Goal: Transaction & Acquisition: Purchase product/service

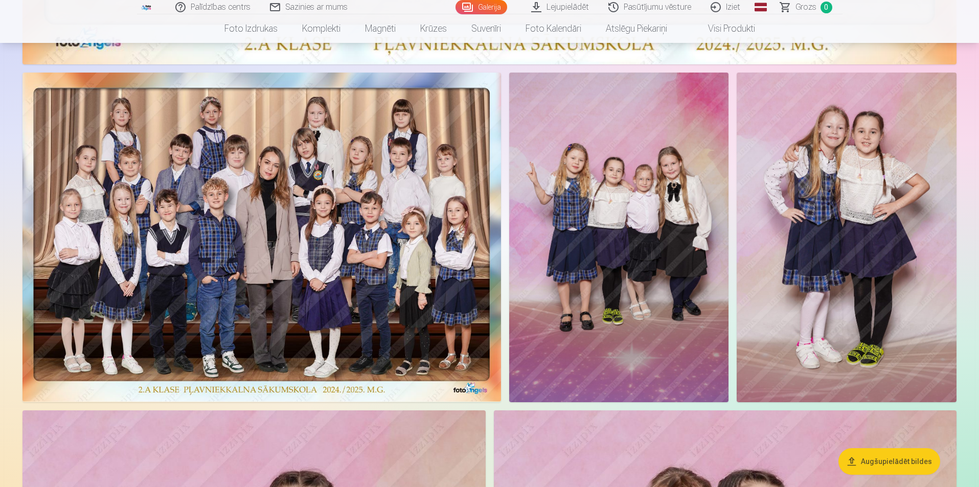
scroll to position [971, 0]
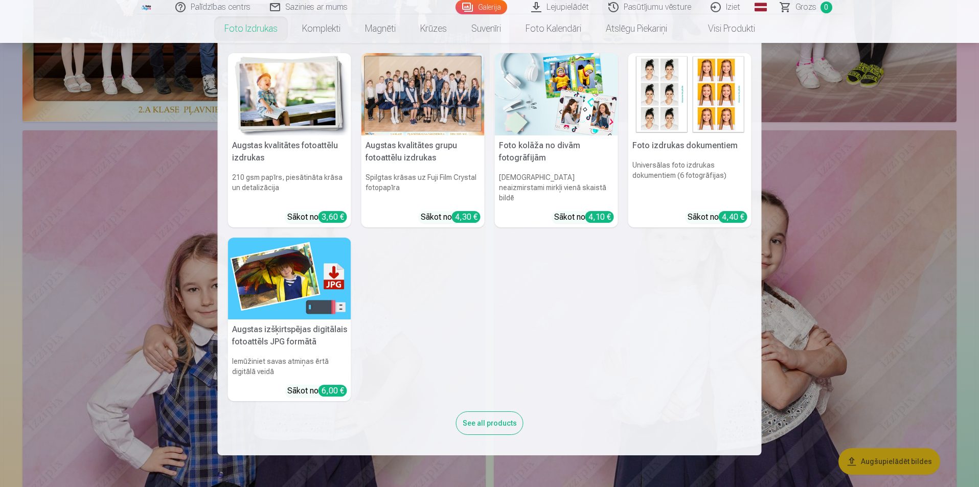
drag, startPoint x: 911, startPoint y: 243, endPoint x: 856, endPoint y: 183, distance: 80.6
click at [856, 183] on nav "Augstas kvalitātes fotoattēlu izdrukas 210 gsm papīrs, piesātināta krāsa un det…" at bounding box center [489, 249] width 979 height 412
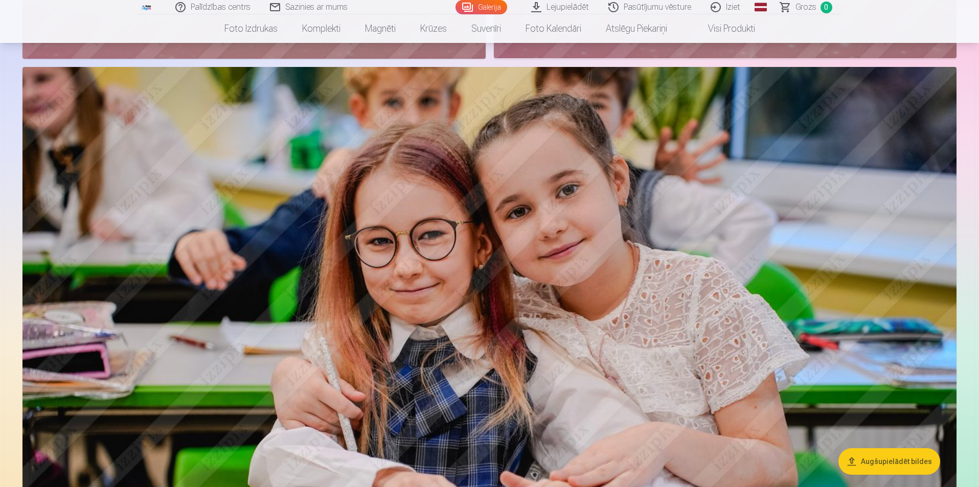
scroll to position [1738, 0]
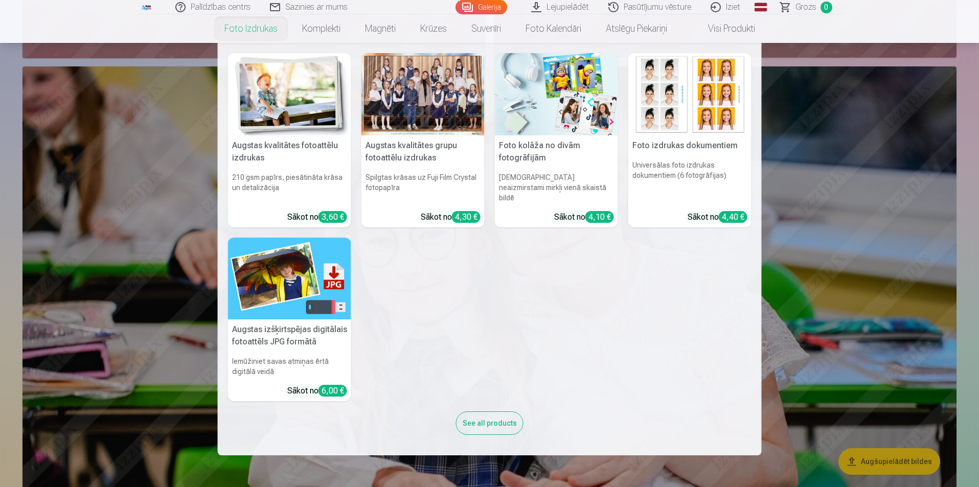
click at [862, 212] on nav "Augstas kvalitātes fotoattēlu izdrukas 210 gsm papīrs, piesātināta krāsa un det…" at bounding box center [489, 249] width 979 height 412
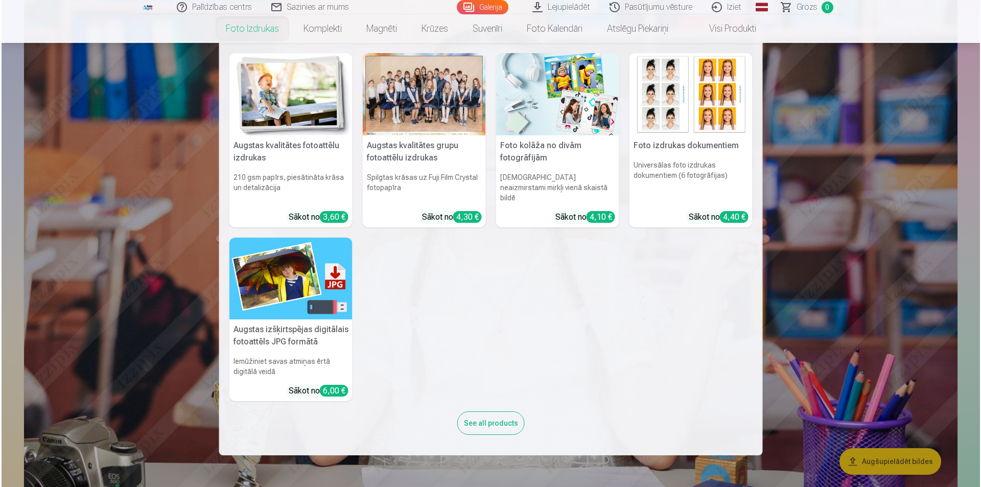
scroll to position [2453, 0]
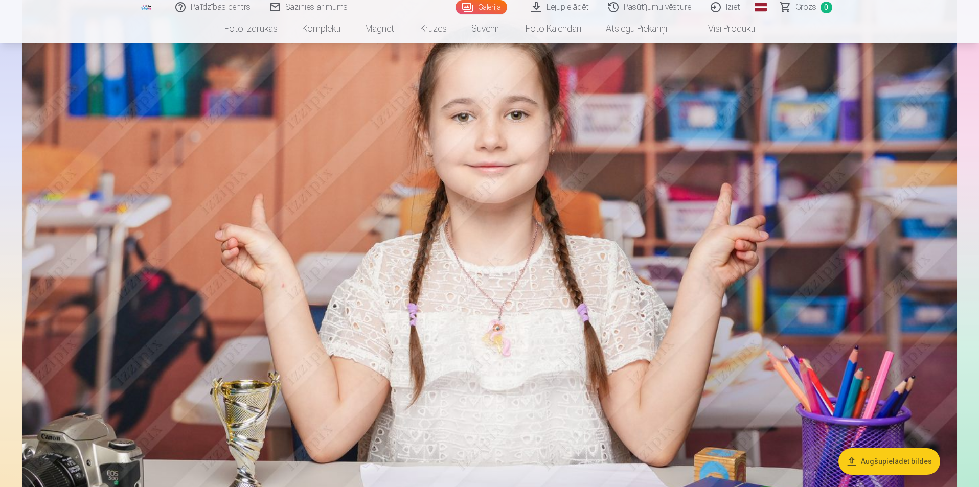
click at [832, 303] on img at bounding box center [489, 292] width 934 height 622
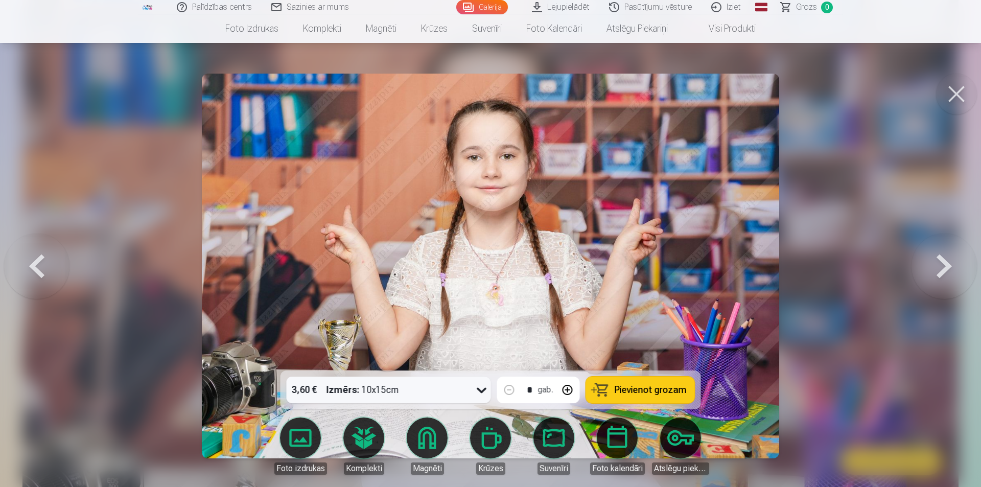
click at [953, 78] on button at bounding box center [956, 94] width 41 height 41
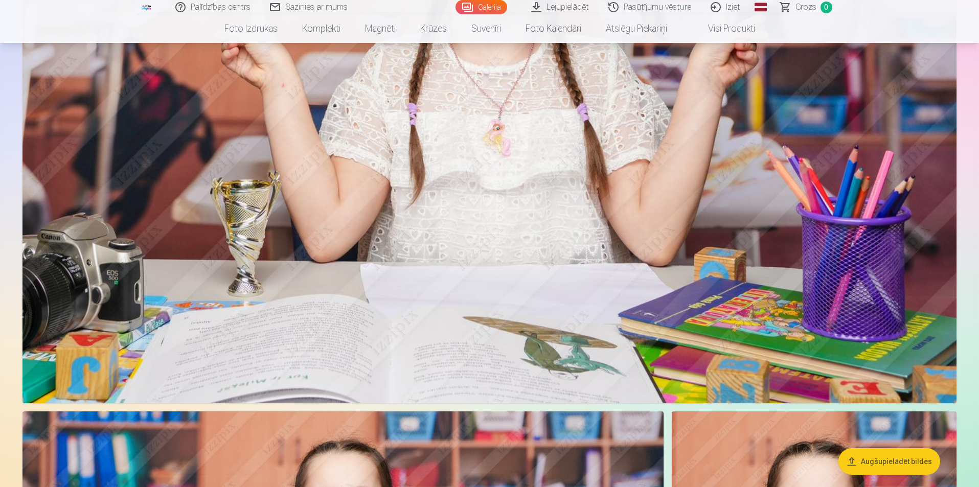
scroll to position [2804, 0]
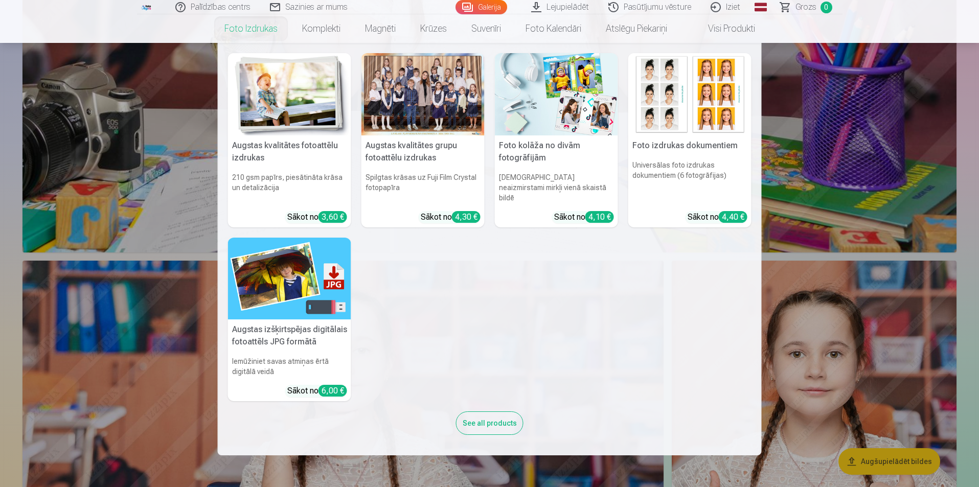
click at [817, 344] on nav "Augstas kvalitātes fotoattēlu izdrukas 210 gsm papīrs, piesātināta krāsa un det…" at bounding box center [489, 249] width 979 height 412
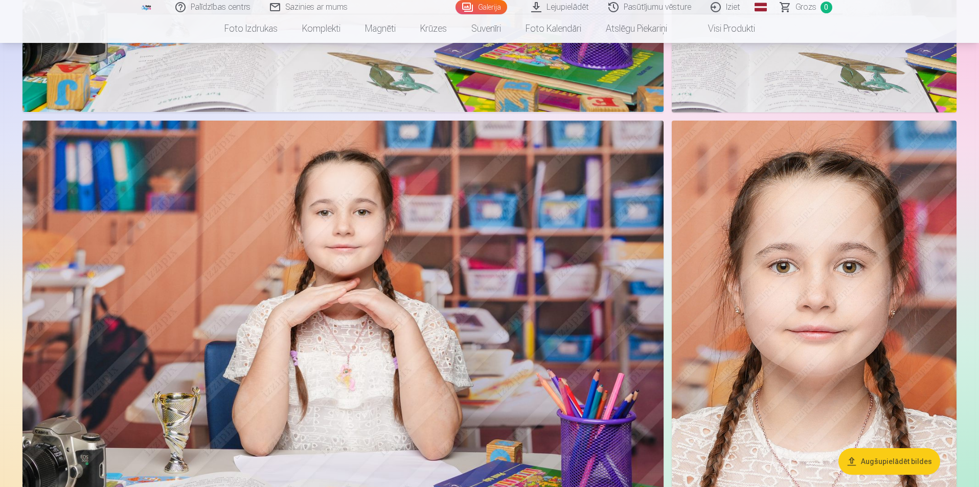
scroll to position [3468, 0]
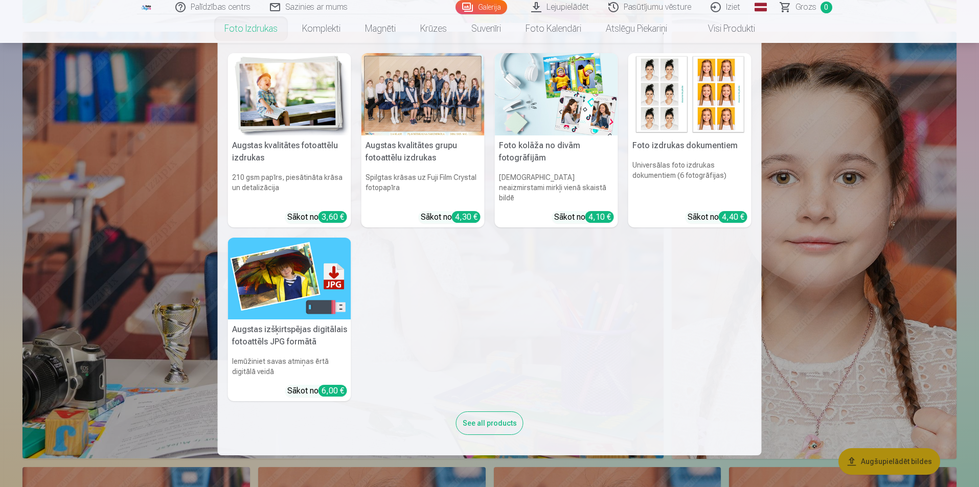
click at [850, 282] on nav "Augstas kvalitātes fotoattēlu izdrukas 210 gsm papīrs, piesātināta krāsa un det…" at bounding box center [489, 249] width 979 height 412
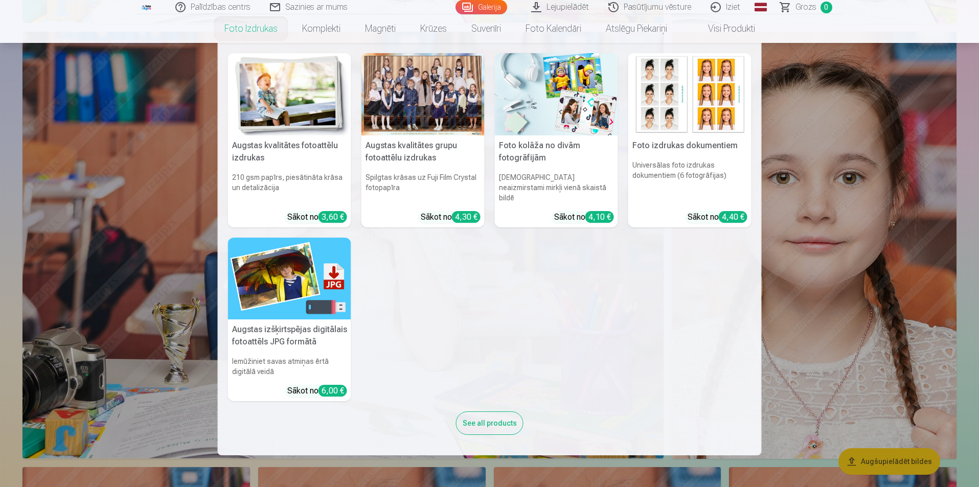
click at [801, 109] on nav "Augstas kvalitātes fotoattēlu izdrukas 210 gsm papīrs, piesātināta krāsa un det…" at bounding box center [489, 249] width 979 height 412
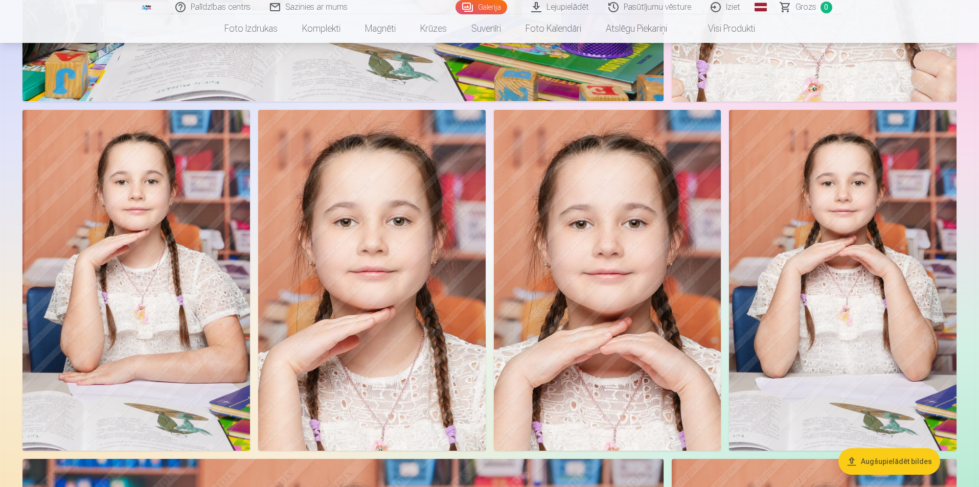
scroll to position [3928, 0]
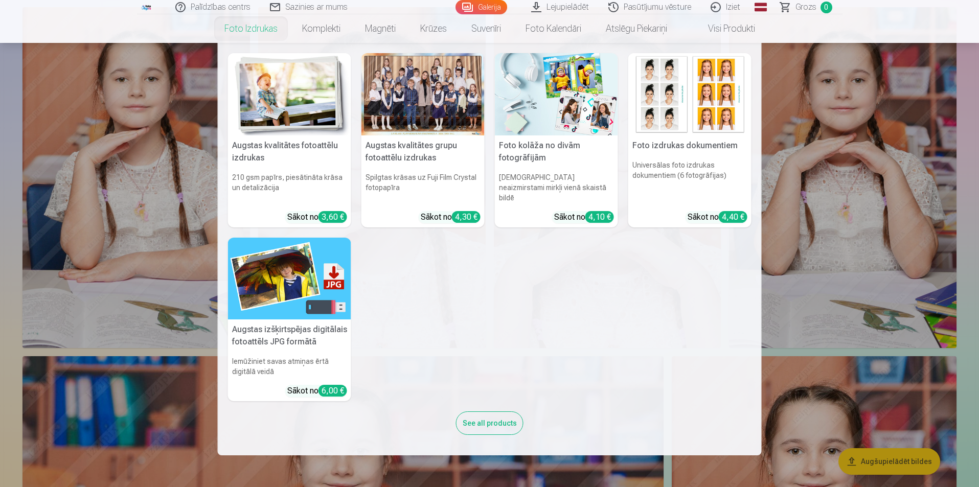
click at [107, 205] on nav "Augstas kvalitātes fotoattēlu izdrukas 210 gsm papīrs, piesātināta krāsa un det…" at bounding box center [489, 249] width 979 height 412
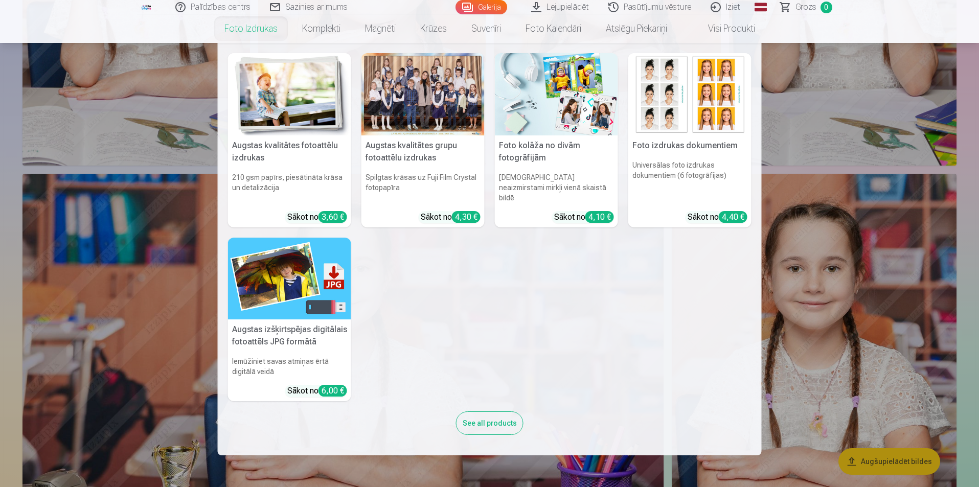
scroll to position [4133, 0]
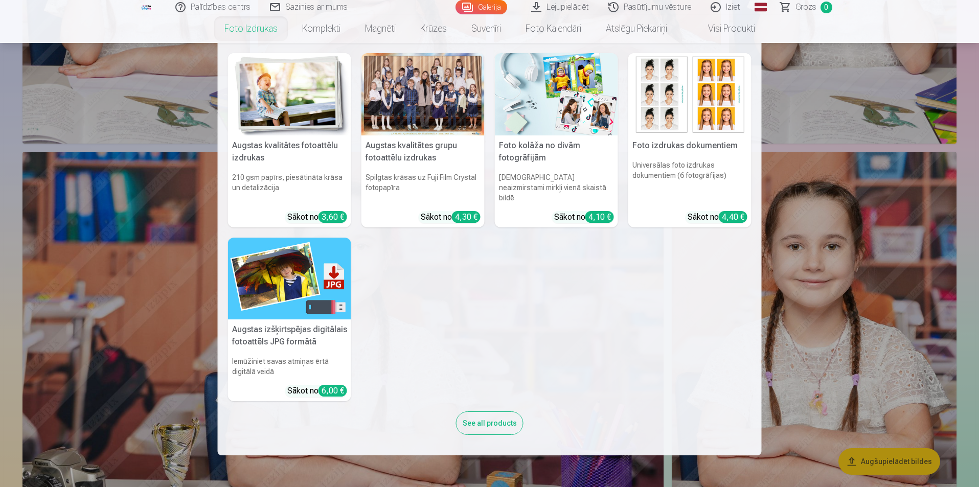
click at [846, 302] on nav "Augstas kvalitātes fotoattēlu izdrukas 210 gsm papīrs, piesātināta krāsa un det…" at bounding box center [489, 249] width 979 height 412
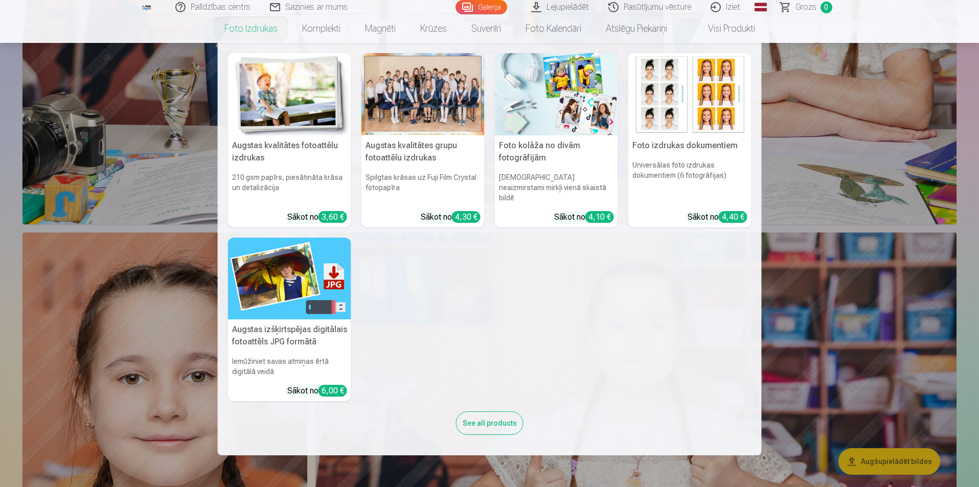
scroll to position [4490, 0]
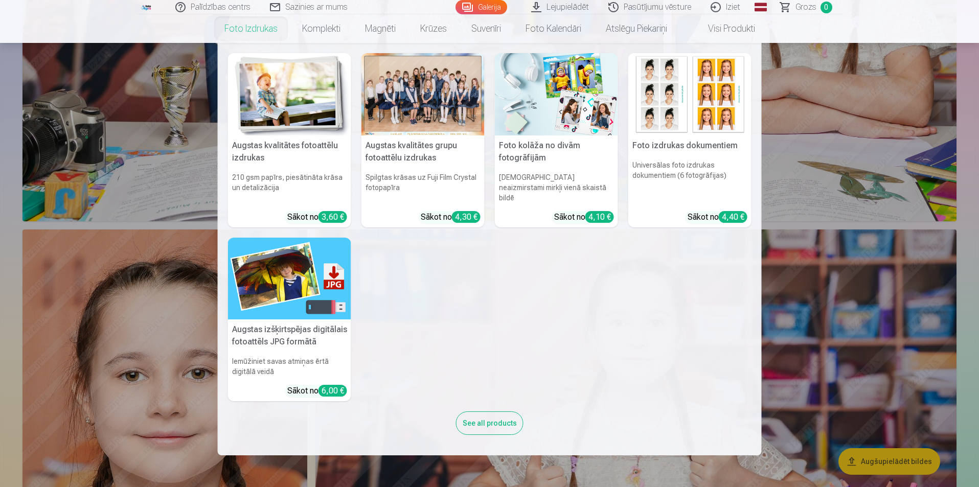
drag, startPoint x: 147, startPoint y: 384, endPoint x: 80, endPoint y: 427, distance: 78.8
click at [80, 427] on nav "Augstas kvalitātes fotoattēlu izdrukas 210 gsm papīrs, piesātināta krāsa un det…" at bounding box center [489, 249] width 979 height 412
click at [894, 326] on nav "Augstas kvalitātes fotoattēlu izdrukas 210 gsm papīrs, piesātināta krāsa un det…" at bounding box center [489, 249] width 979 height 412
click at [883, 287] on nav "Augstas kvalitātes fotoattēlu izdrukas 210 gsm papīrs, piesātināta krāsa un det…" at bounding box center [489, 249] width 979 height 412
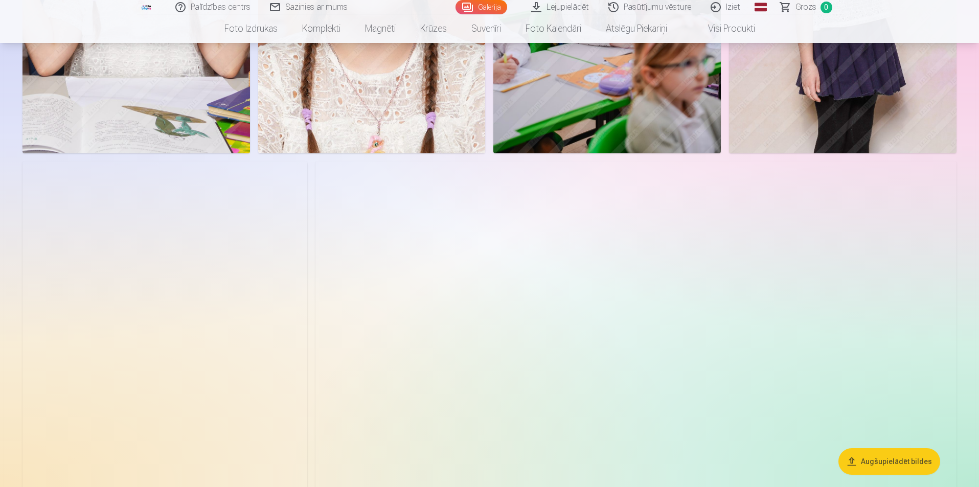
scroll to position [5359, 0]
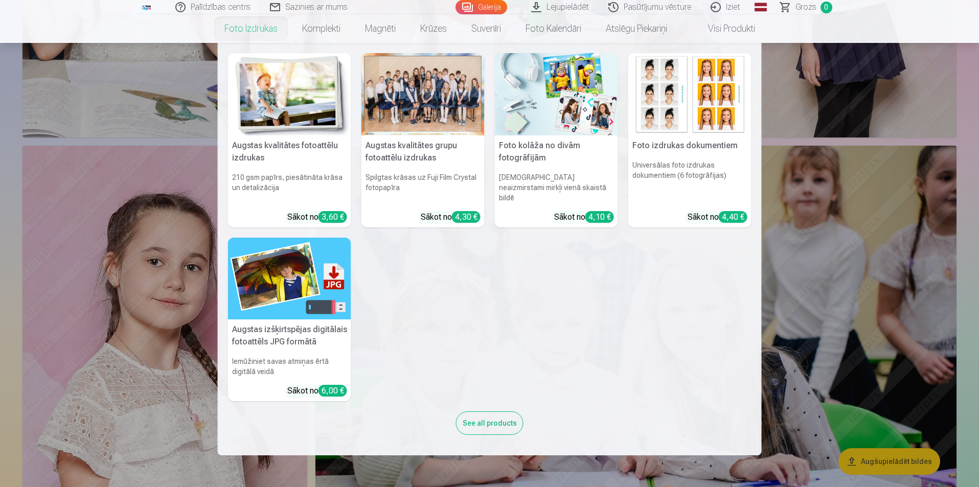
click at [884, 289] on nav "Augstas kvalitātes fotoattēlu izdrukas 210 gsm papīrs, piesātināta krāsa un det…" at bounding box center [489, 249] width 979 height 412
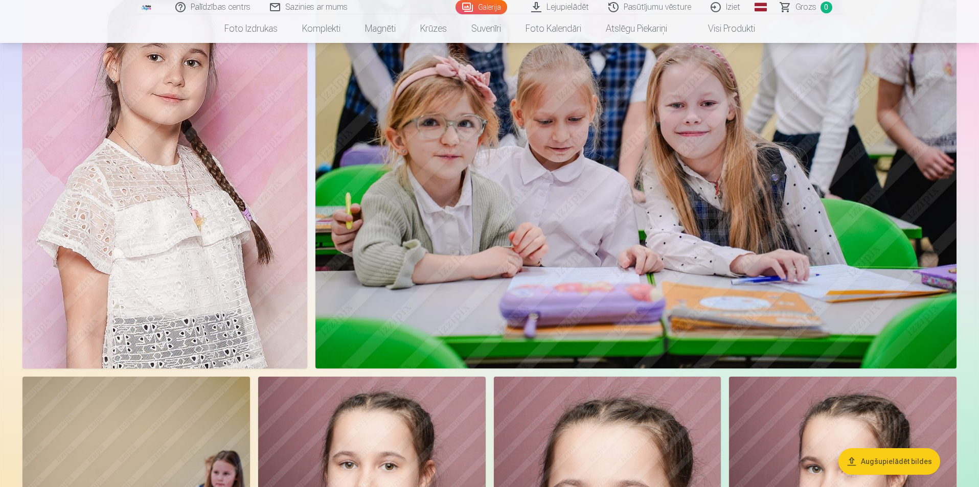
scroll to position [5819, 0]
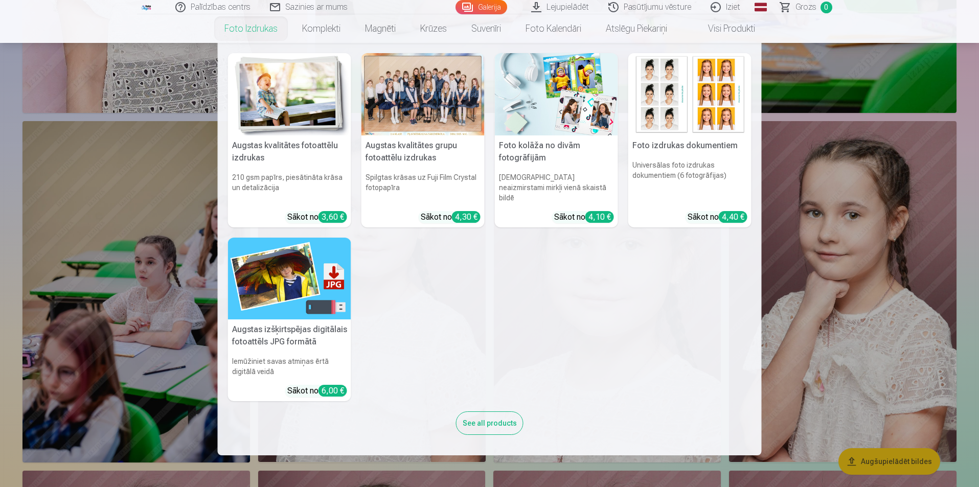
drag, startPoint x: 871, startPoint y: 263, endPoint x: 868, endPoint y: 371, distance: 107.9
click at [868, 371] on nav "Augstas kvalitātes fotoattēlu izdrukas 210 gsm papīrs, piesātināta krāsa un det…" at bounding box center [489, 249] width 979 height 412
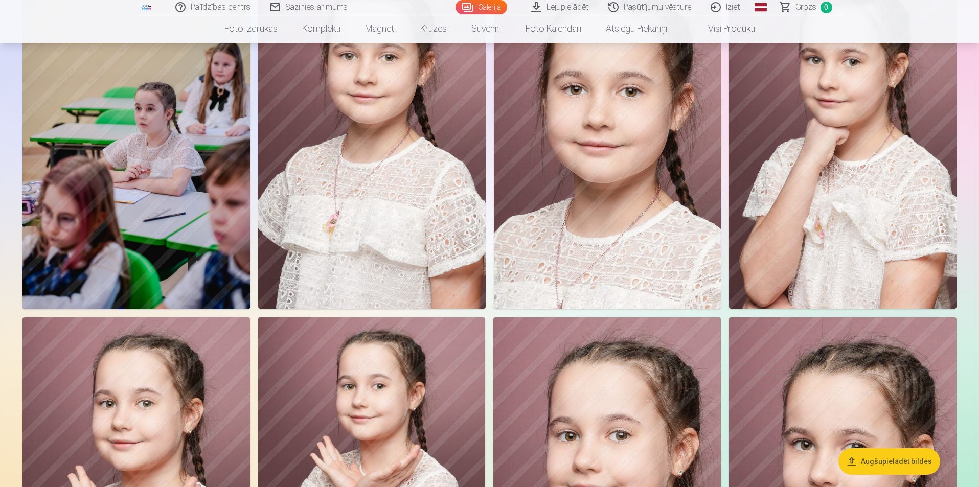
scroll to position [6126, 0]
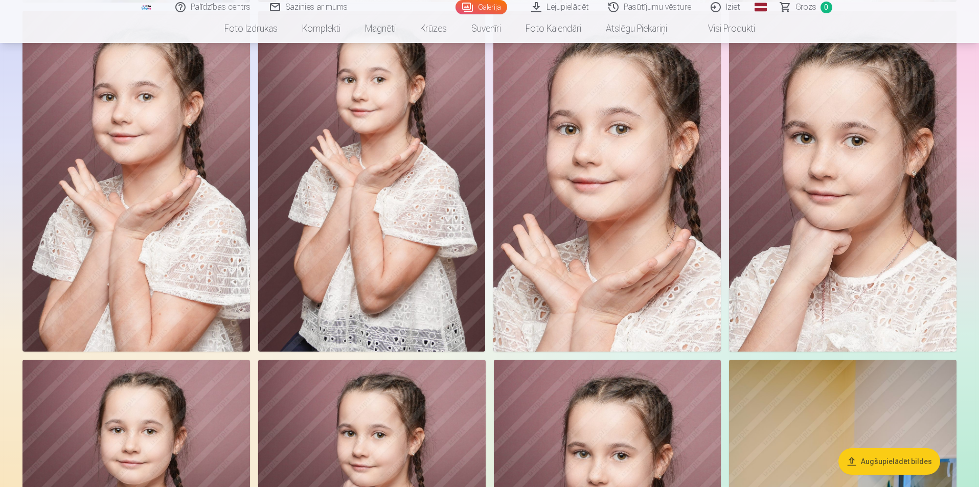
click at [832, 222] on img at bounding box center [842, 181] width 227 height 341
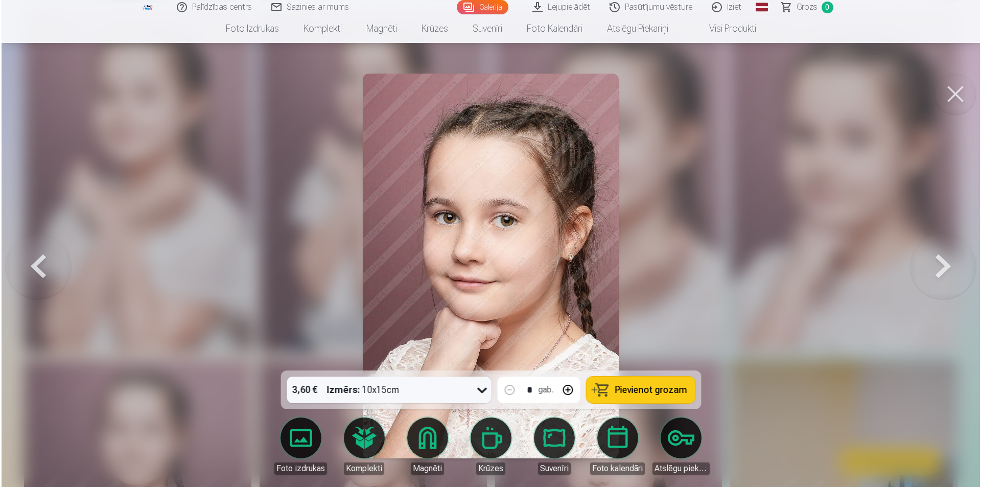
scroll to position [6295, 0]
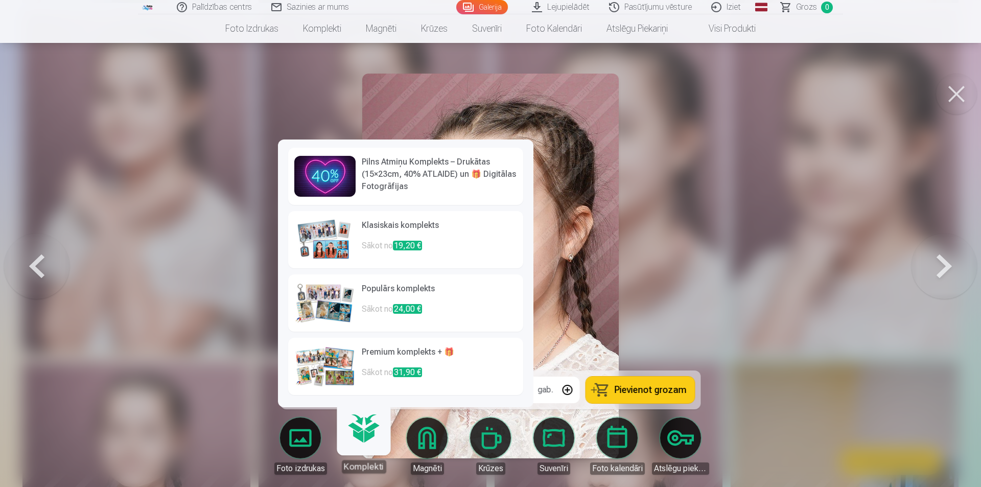
click at [423, 438] on link "Magnēti" at bounding box center [427, 446] width 57 height 57
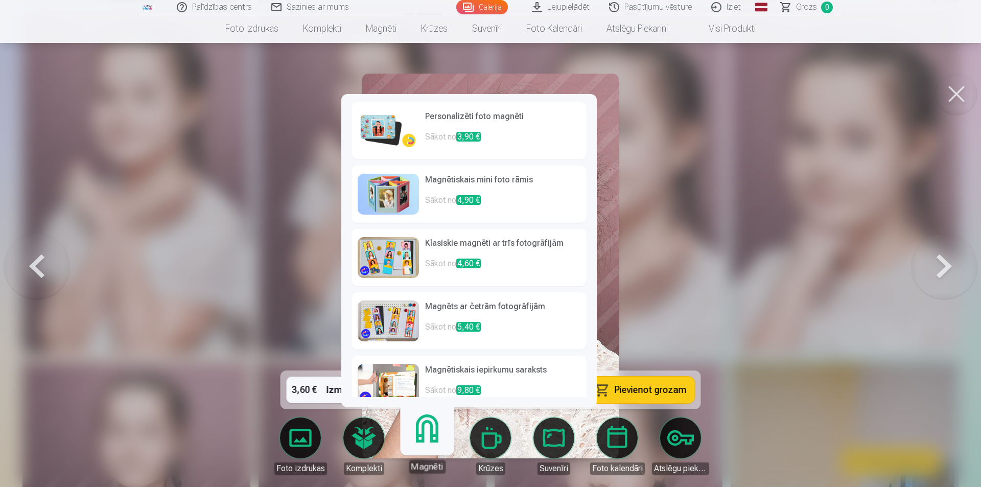
click at [478, 118] on h6 "Personalizēti foto magnēti" at bounding box center [502, 120] width 155 height 20
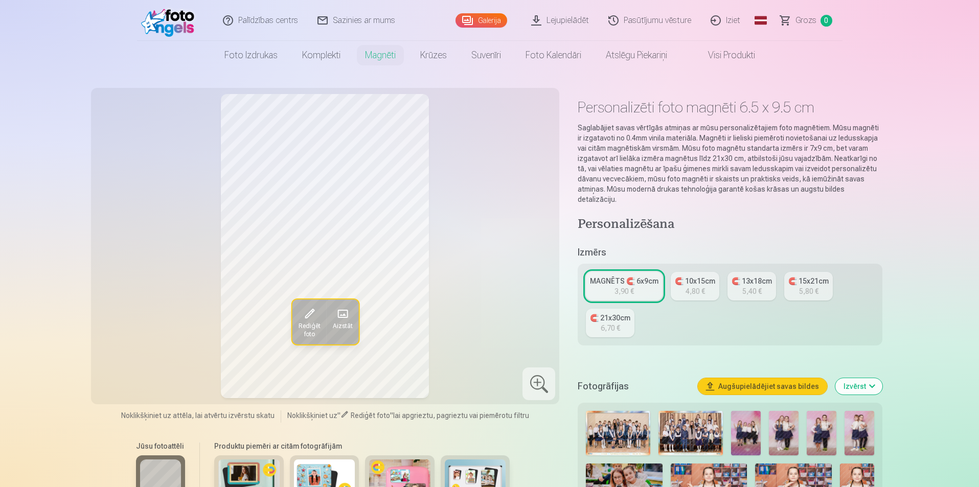
click at [631, 276] on div "MAGNĒTS 🧲 6x9cm" at bounding box center [624, 281] width 68 height 10
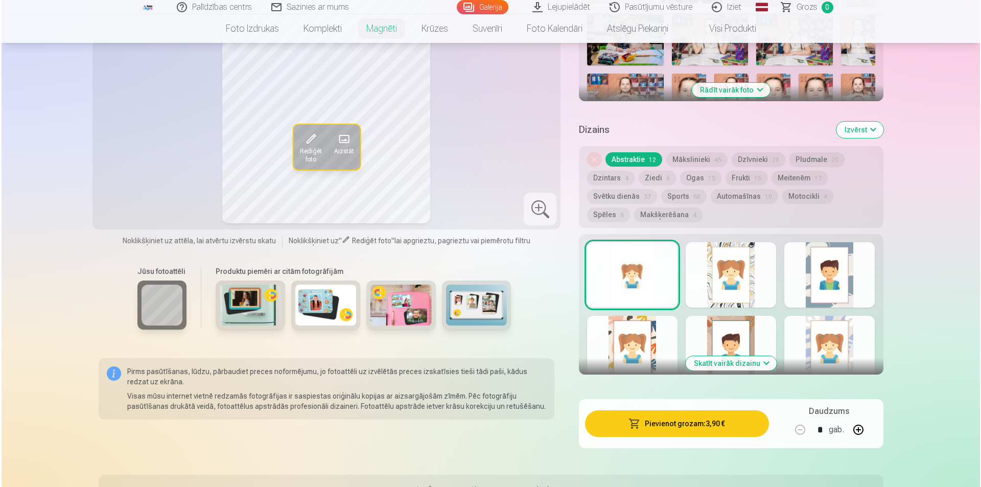
scroll to position [460, 0]
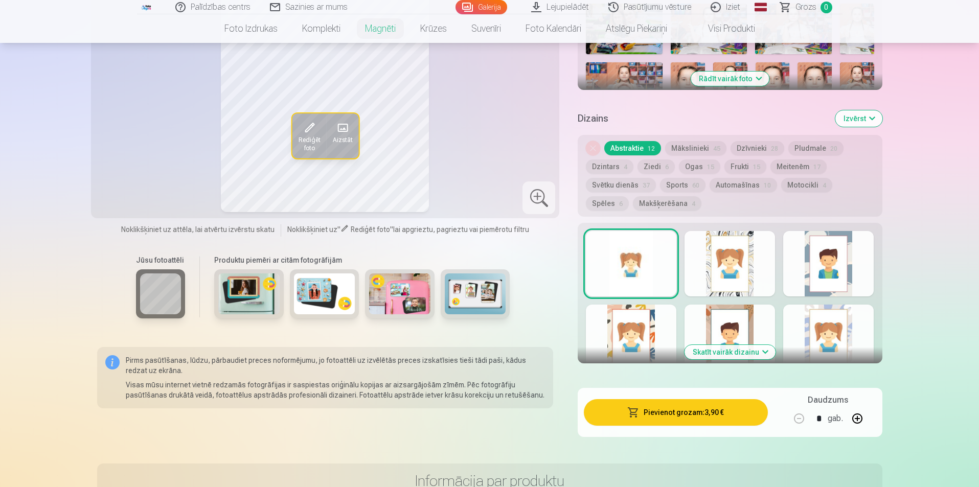
click at [664, 402] on button "Pievienot grozam : 3,90 €" at bounding box center [675, 412] width 183 height 27
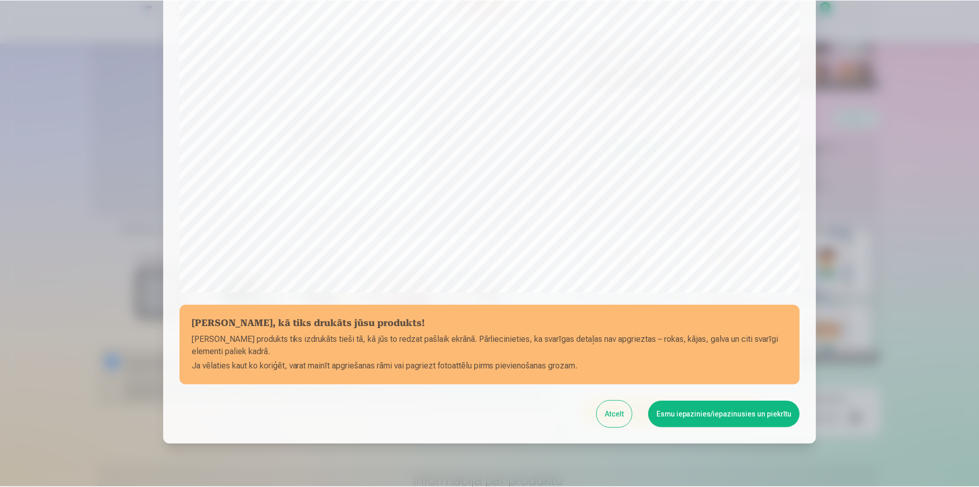
scroll to position [249, 0]
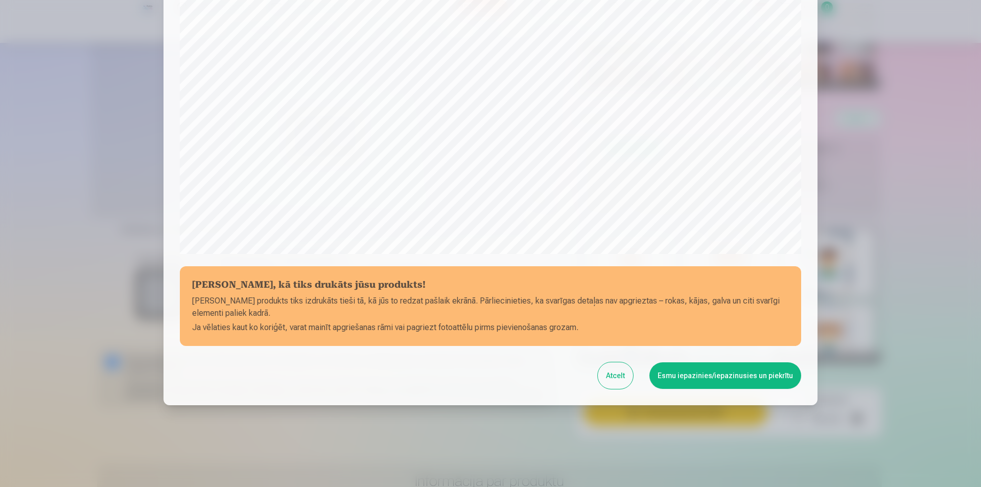
click at [713, 376] on button "Esmu iepazinies/iepazinusies un piekrītu" at bounding box center [726, 375] width 152 height 27
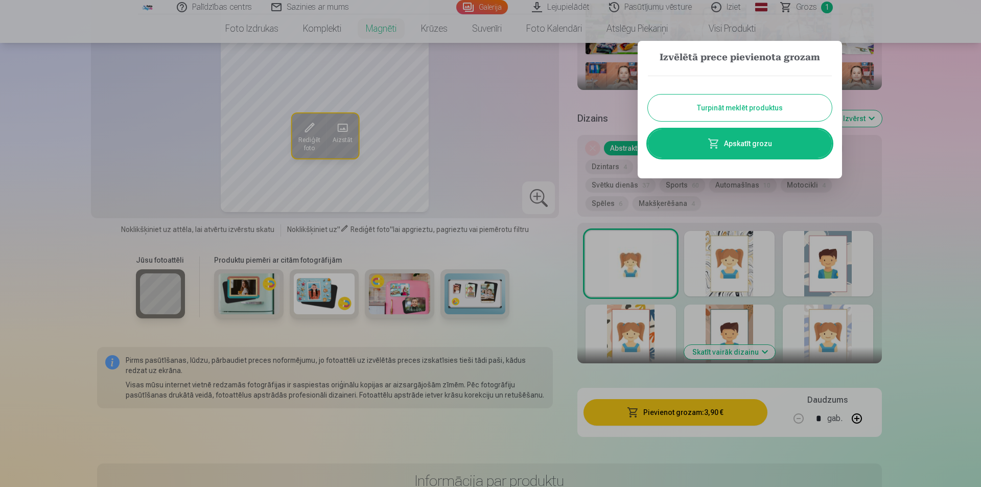
click at [767, 108] on button "Turpināt meklēt produktus" at bounding box center [740, 108] width 184 height 27
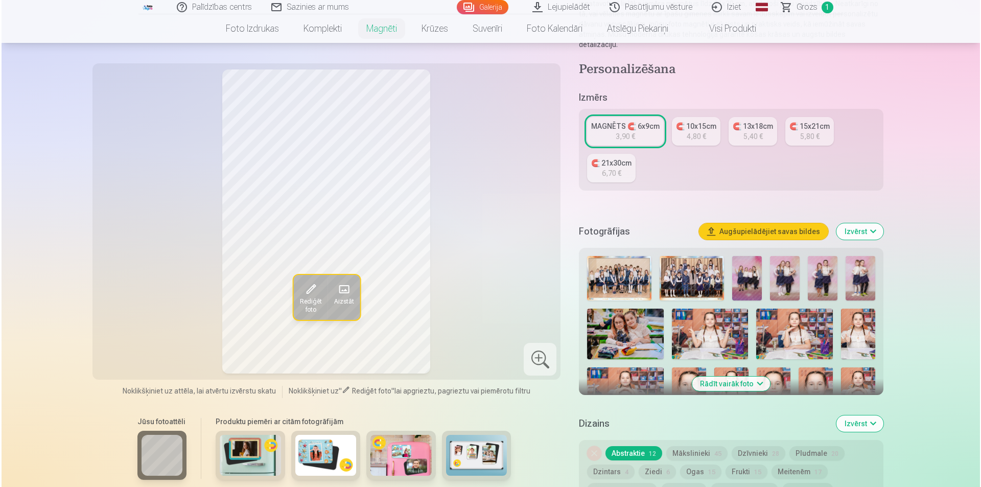
scroll to position [51, 0]
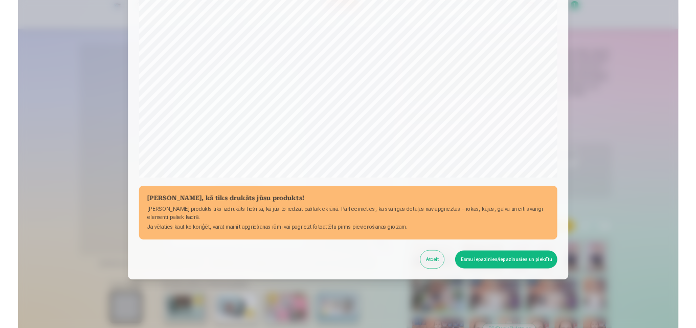
scroll to position [249, 0]
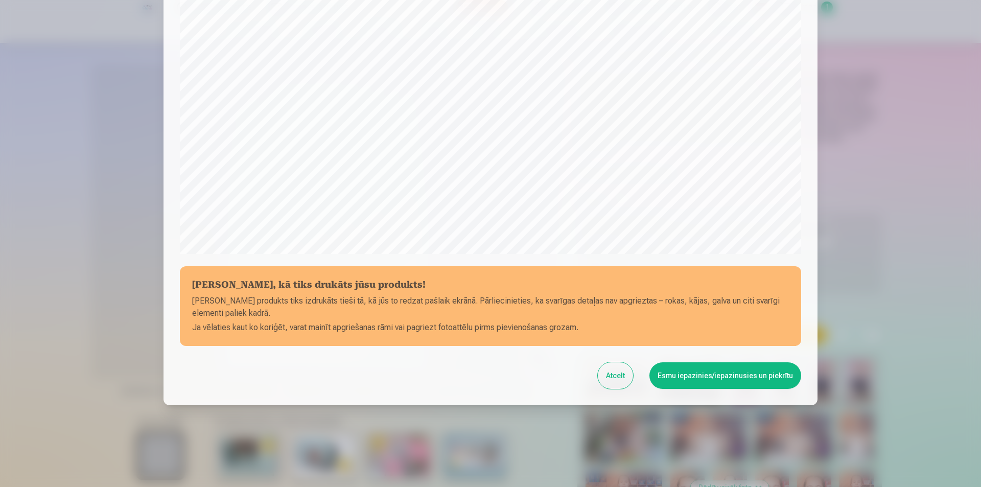
click at [598, 362] on button "Atcelt" at bounding box center [615, 375] width 35 height 27
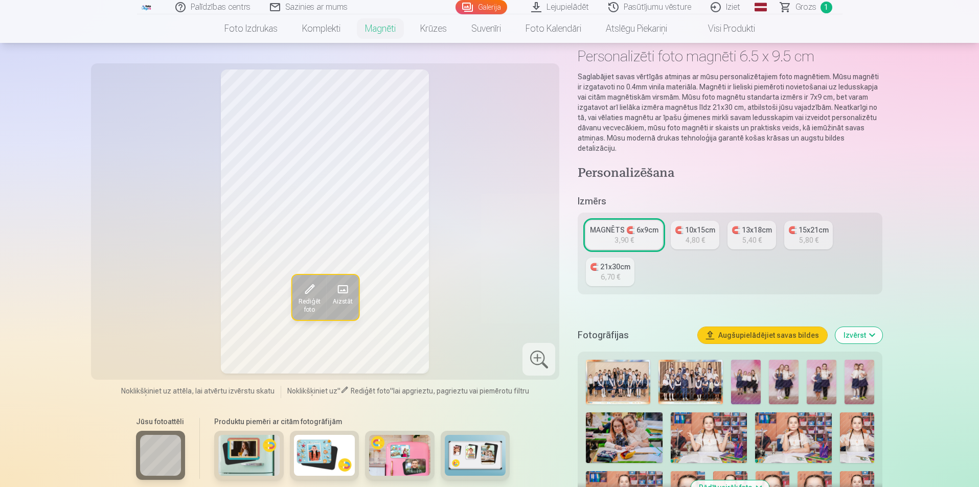
click button "Atcelt" at bounding box center [608, 361] width 34 height 25
